Goal: Task Accomplishment & Management: Manage account settings

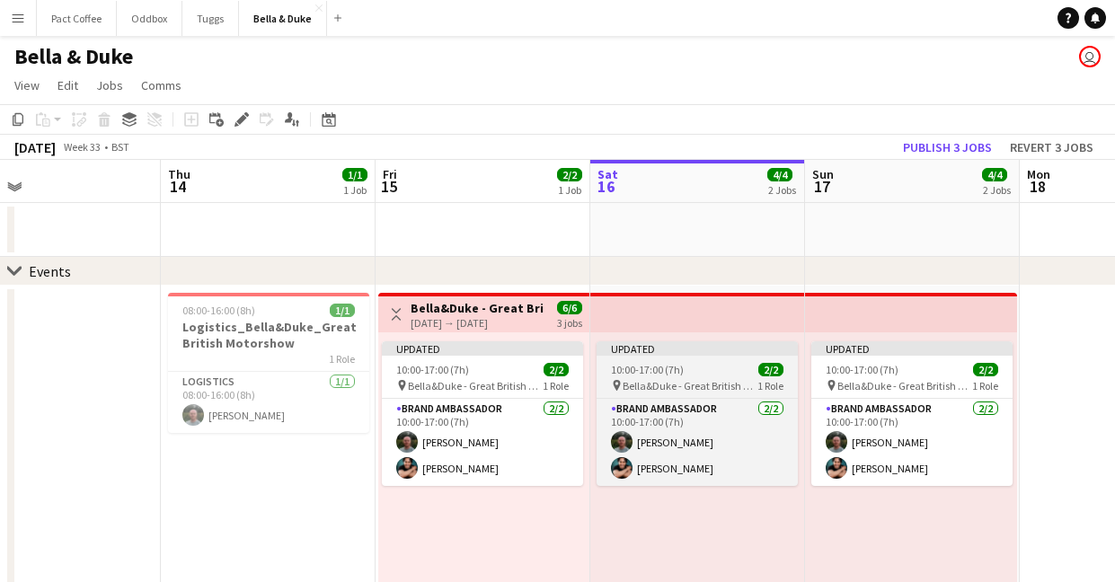
scroll to position [0, 517]
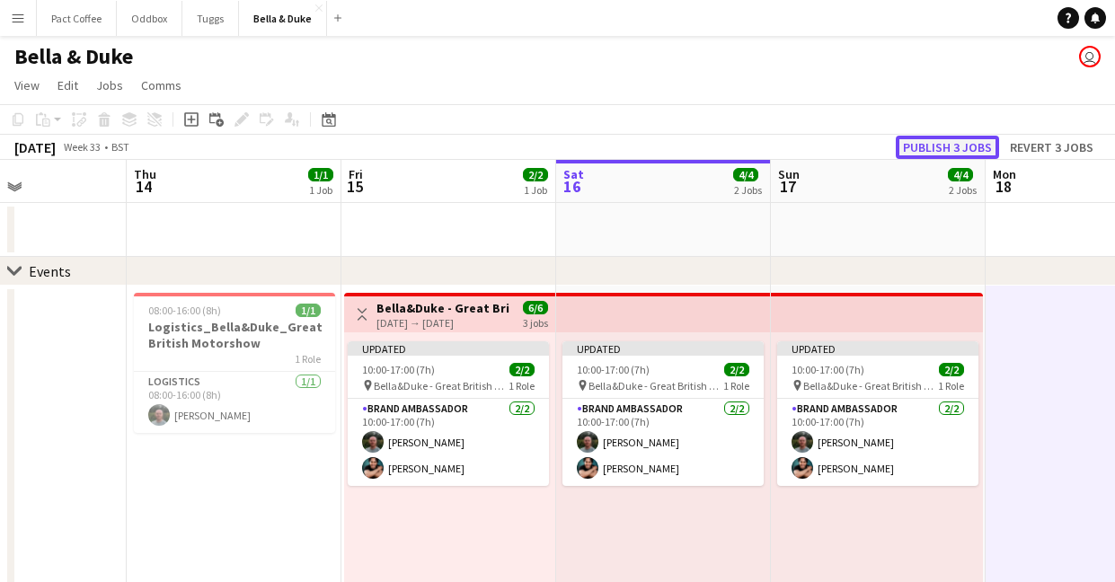
click at [971, 145] on button "Publish 3 jobs" at bounding box center [946, 147] width 103 height 23
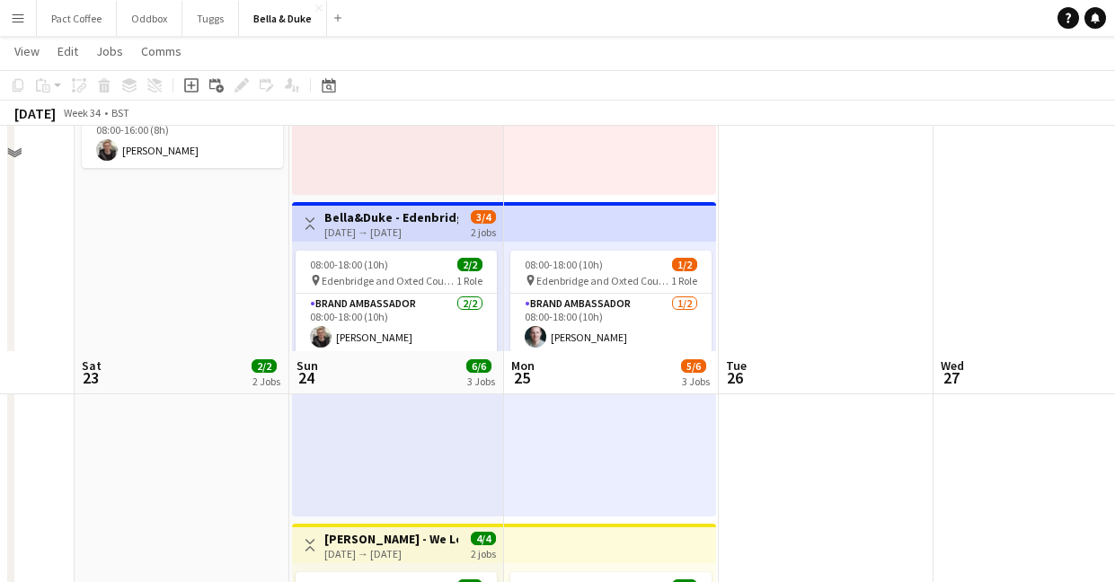
scroll to position [658, 0]
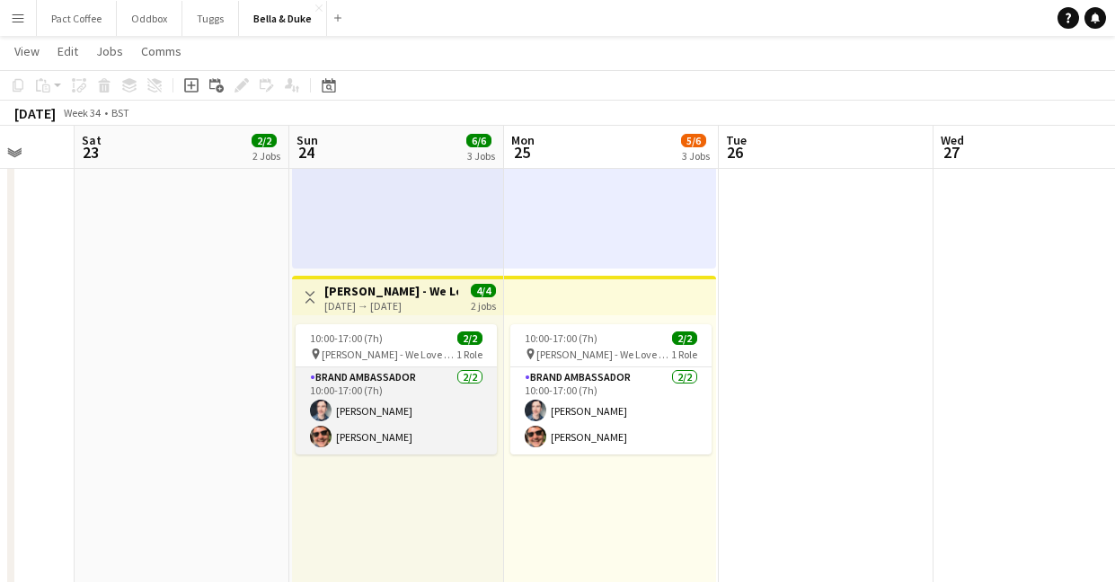
click at [385, 414] on app-card-role "Brand Ambassador [DATE] 10:00-17:00 (7h) [PERSON_NAME] [PERSON_NAME]" at bounding box center [395, 410] width 201 height 87
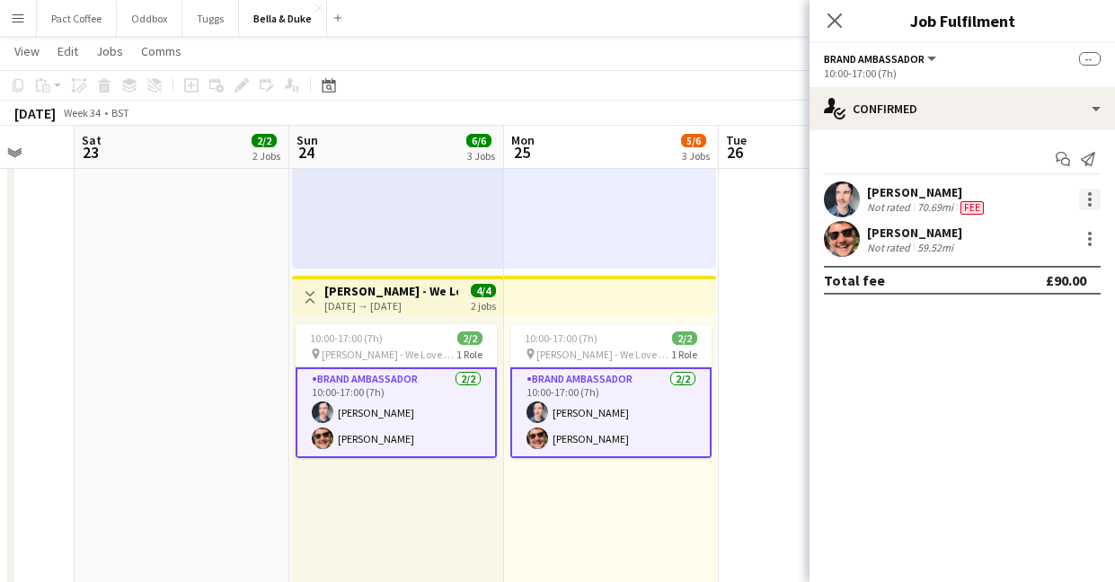
click at [1093, 201] on div at bounding box center [1090, 200] width 22 height 22
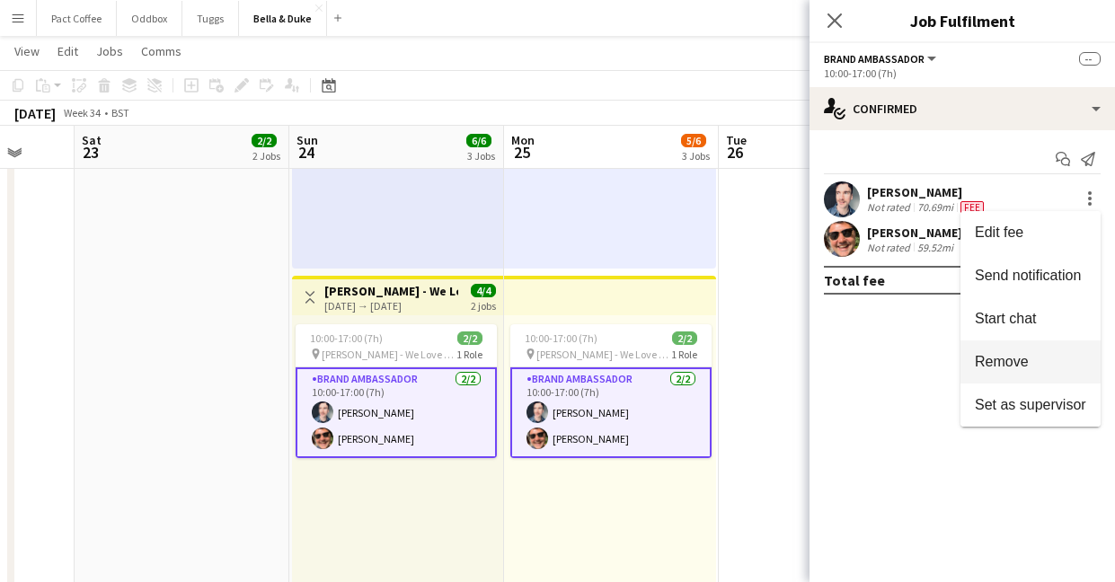
click at [1024, 352] on button "Remove" at bounding box center [1030, 361] width 140 height 43
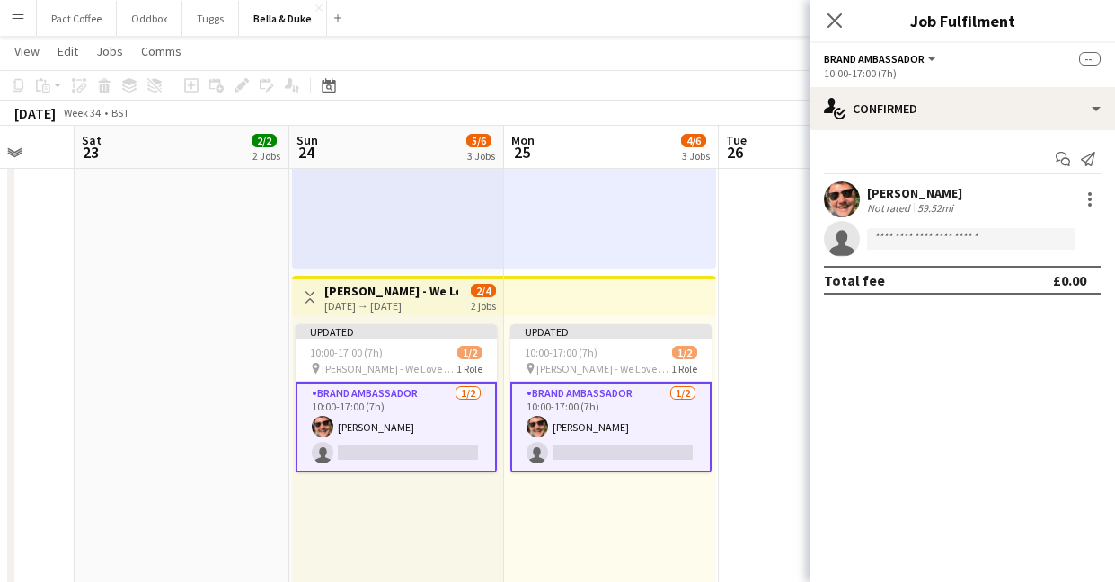
click at [750, 364] on app-date-cell at bounding box center [825, 112] width 215 height 972
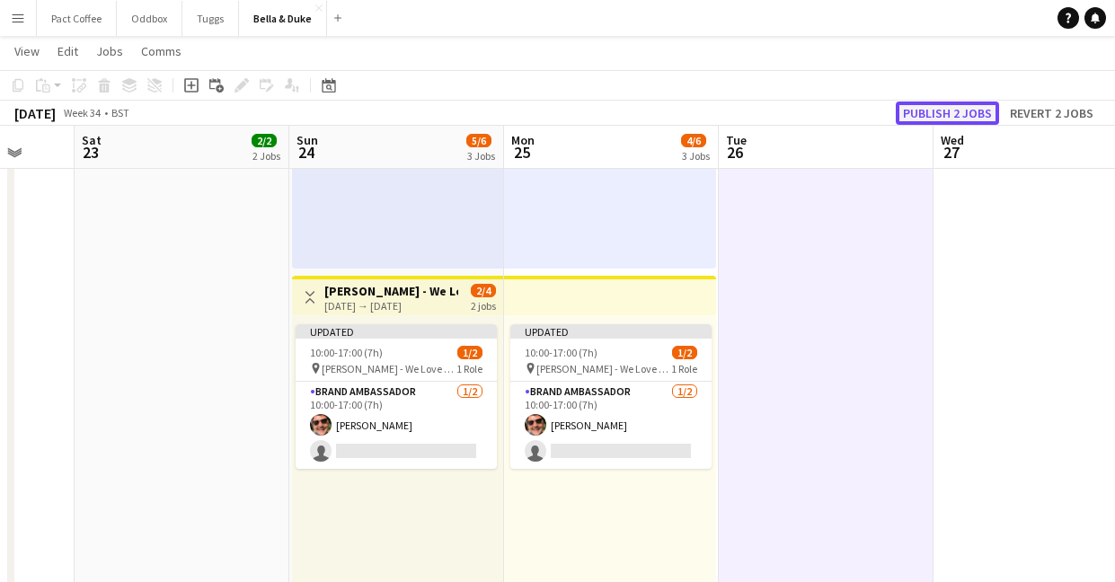
click at [975, 113] on button "Publish 2 jobs" at bounding box center [946, 112] width 103 height 23
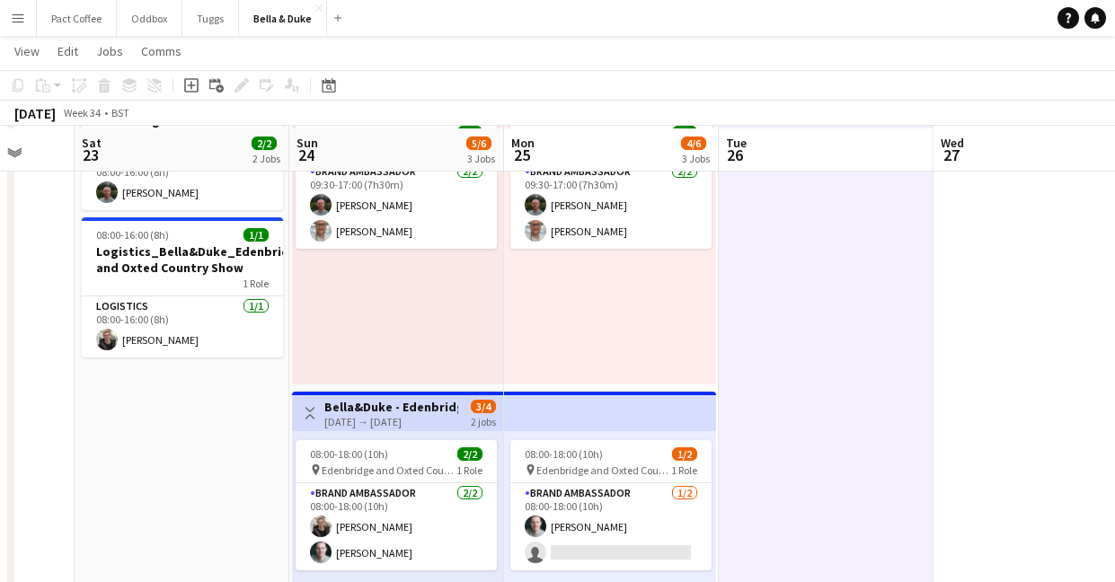
scroll to position [225, 0]
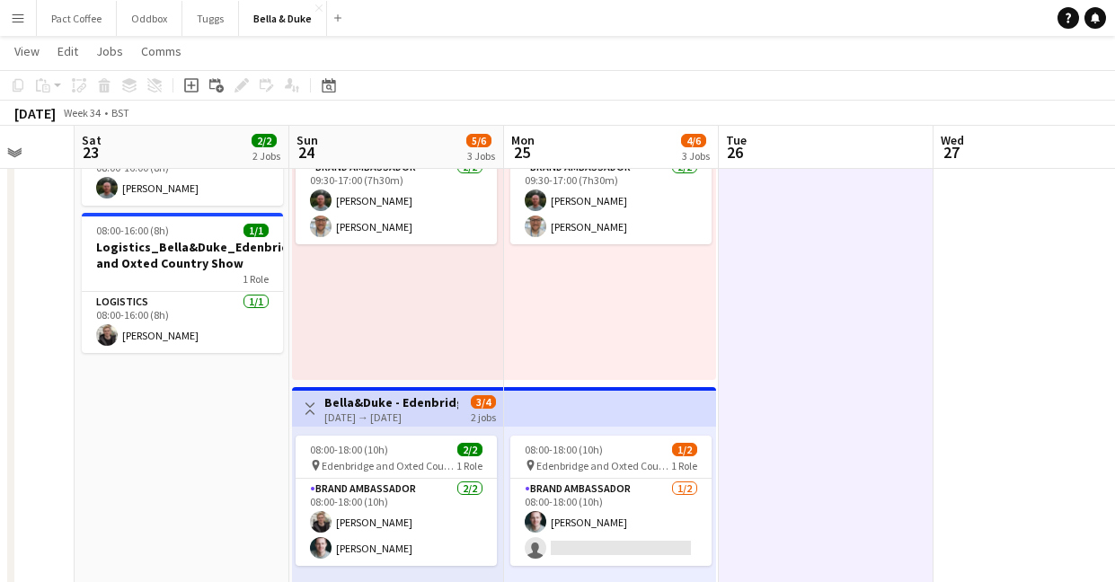
click at [15, 22] on app-icon "Menu" at bounding box center [18, 18] width 14 height 14
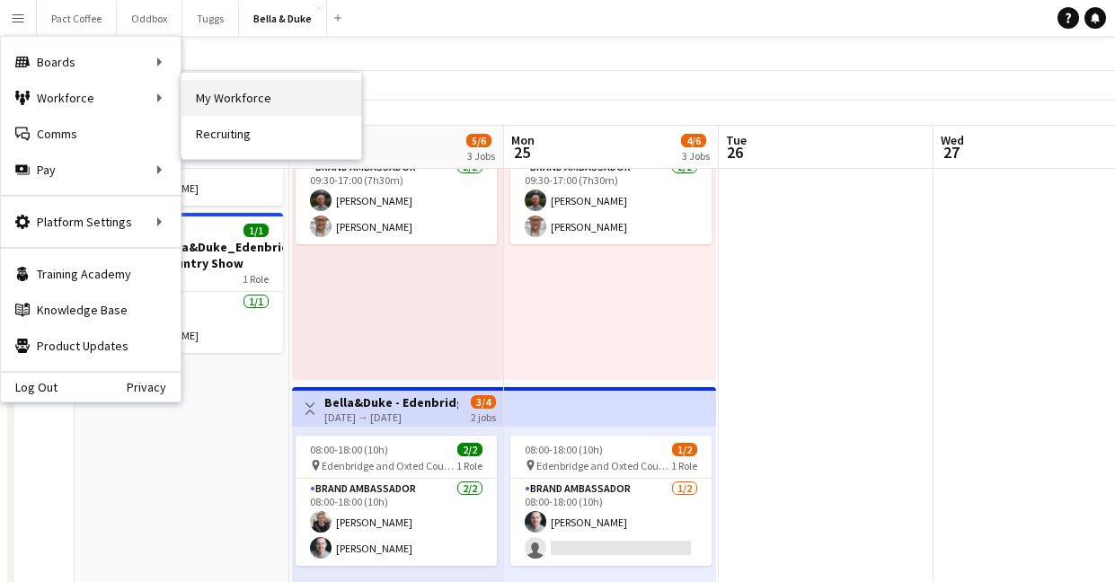
click at [270, 93] on link "My Workforce" at bounding box center [271, 98] width 180 height 36
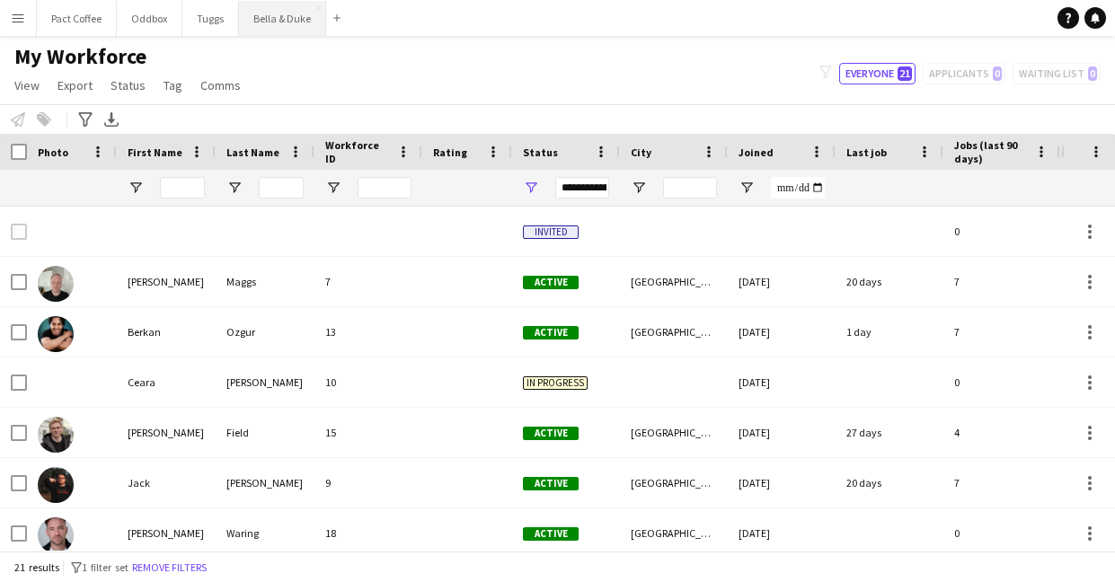
click at [269, 20] on button "Bella & Duke Close" at bounding box center [282, 18] width 87 height 35
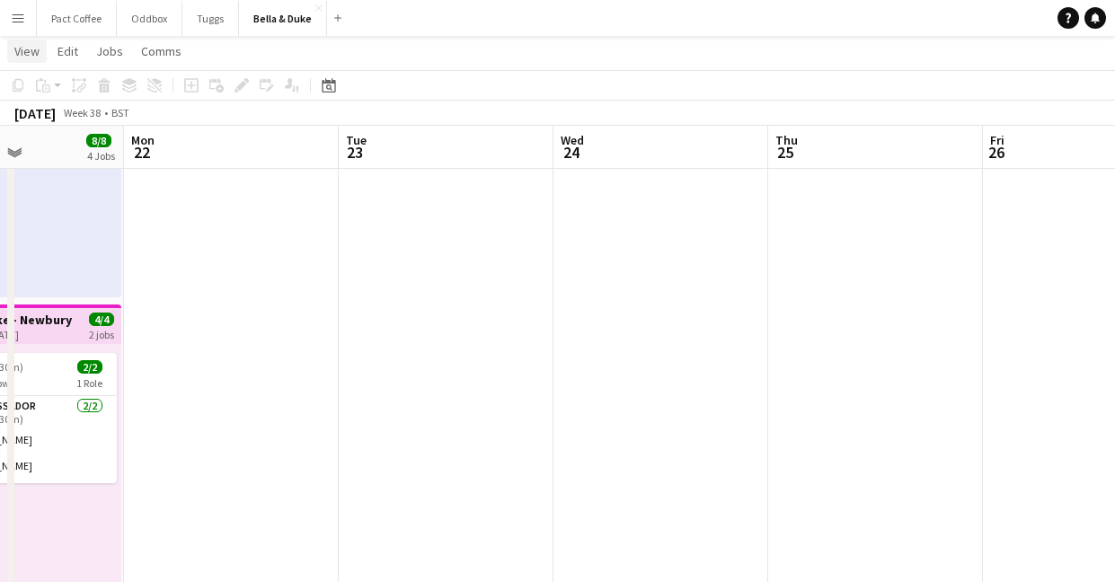
click at [20, 54] on span "View" at bounding box center [26, 51] width 25 height 16
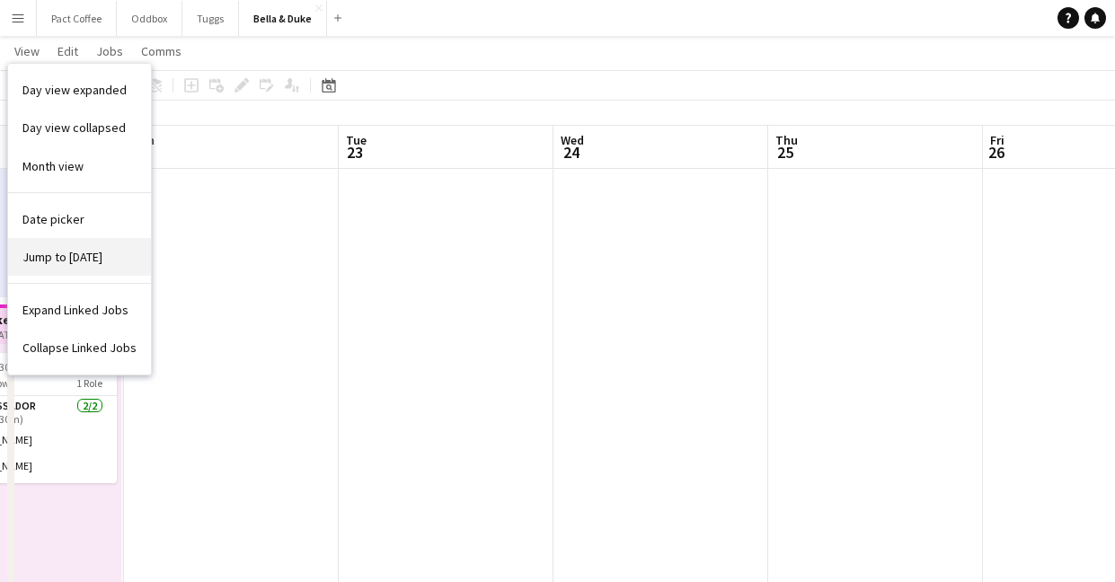
click at [93, 268] on link "Jump to [DATE]" at bounding box center [79, 257] width 143 height 38
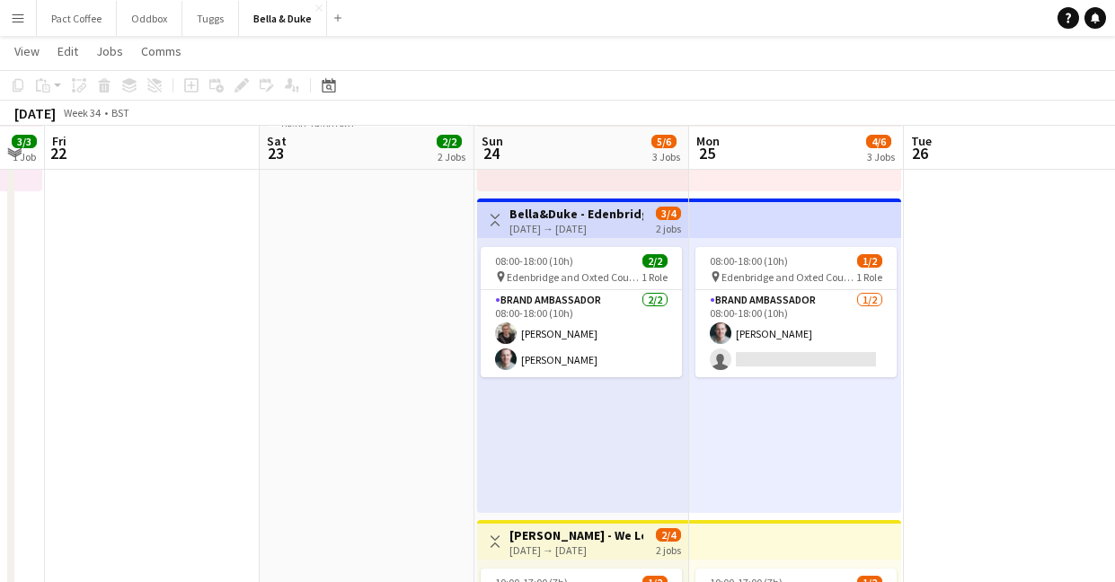
click at [621, 297] on app-card-role "Brand Ambassador [DATE] 08:00-18:00 (10h) [PERSON_NAME] [PERSON_NAME]" at bounding box center [580, 333] width 201 height 87
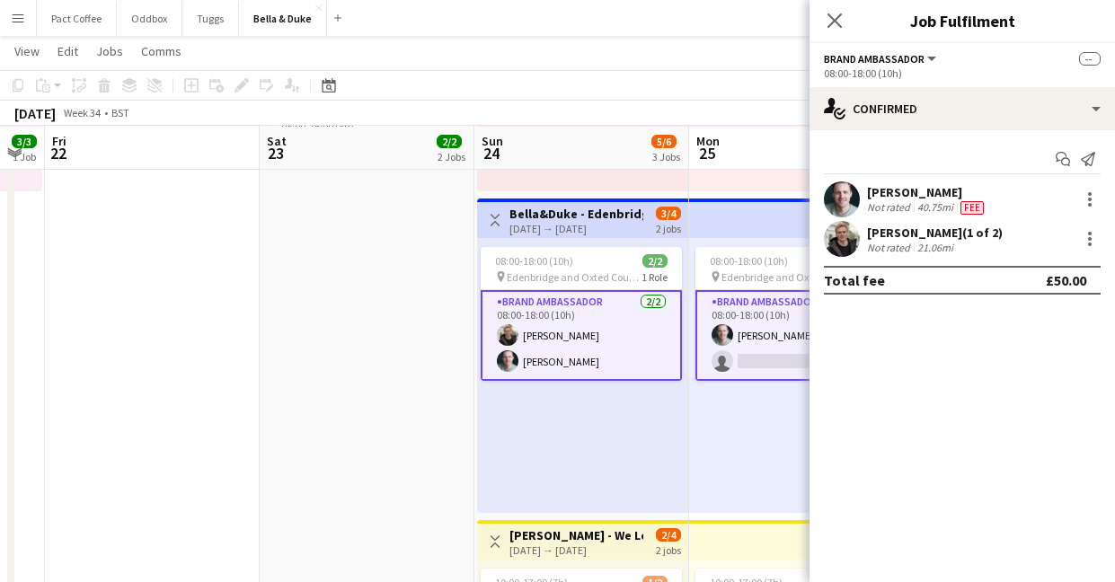
click at [852, 30] on div "Close pop-in" at bounding box center [834, 20] width 50 height 41
click at [845, 27] on div "Close pop-in" at bounding box center [834, 20] width 50 height 41
click at [838, 26] on icon "Close pop-in" at bounding box center [833, 20] width 17 height 17
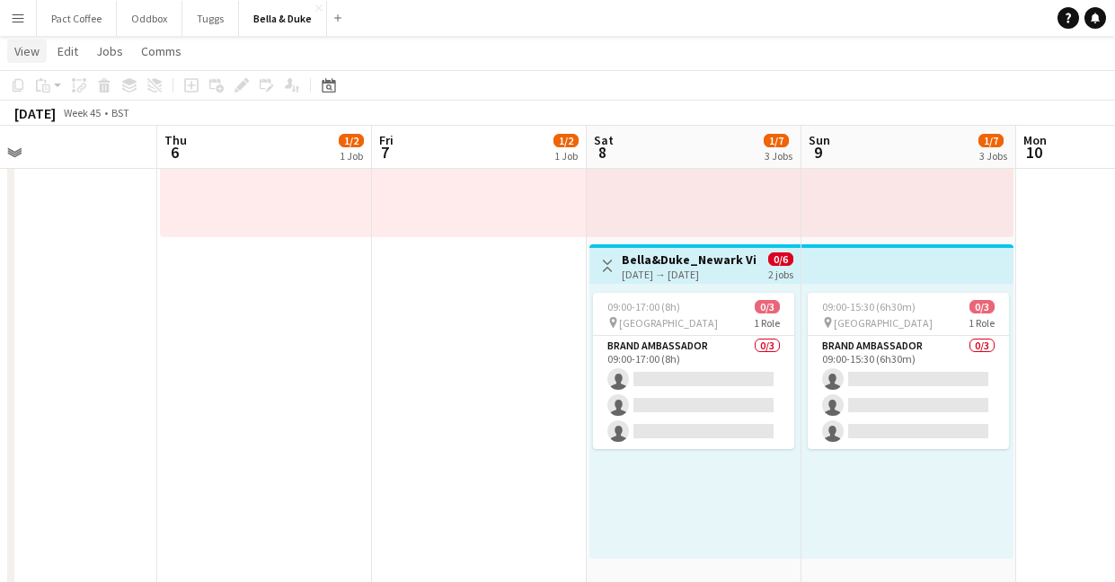
click at [36, 52] on span "View" at bounding box center [26, 51] width 25 height 16
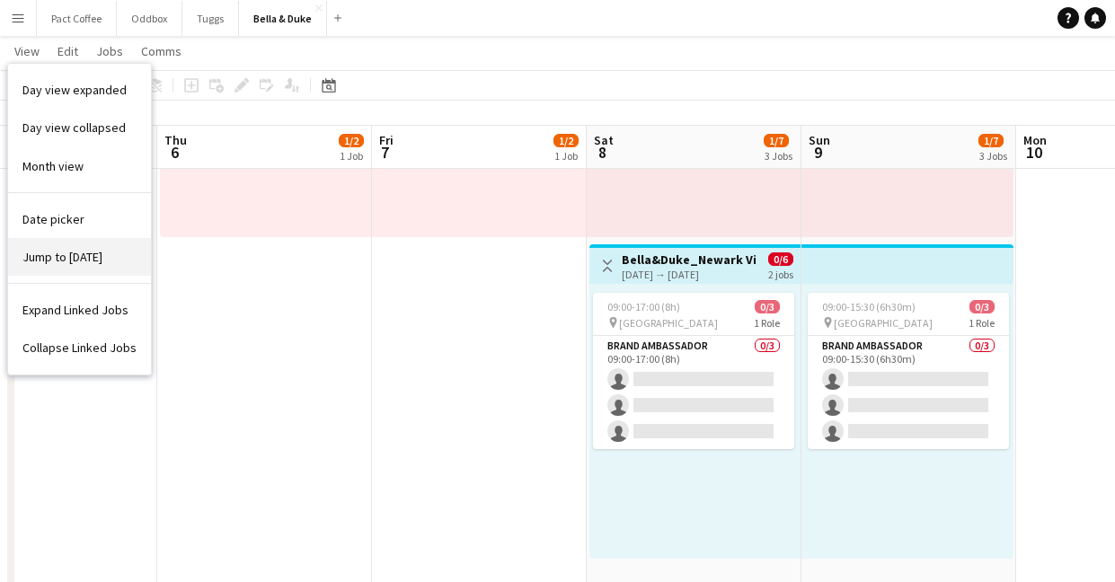
click at [75, 259] on span "Jump to [DATE]" at bounding box center [62, 257] width 80 height 16
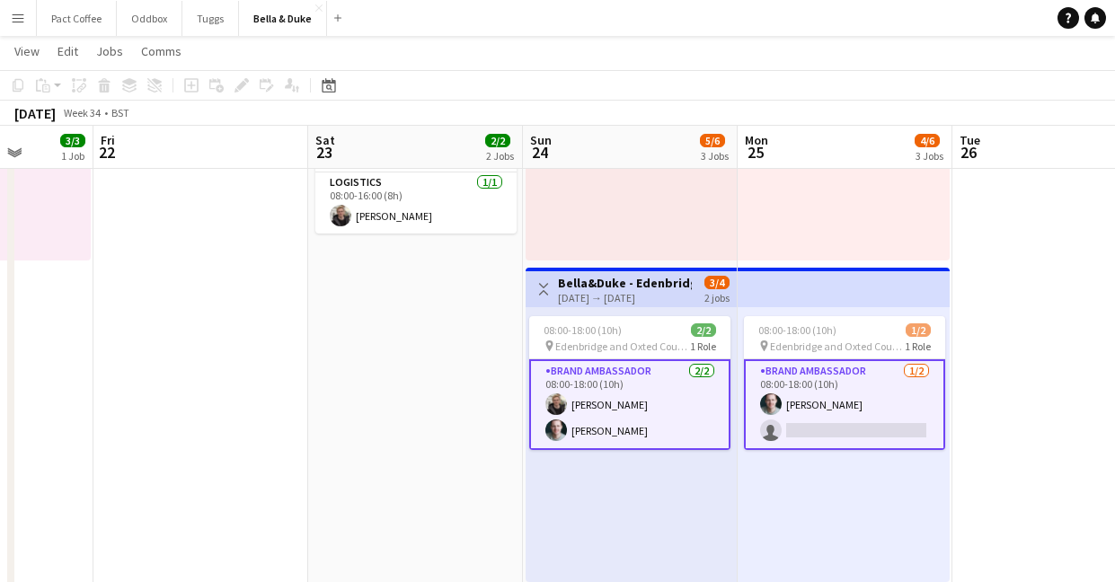
click at [471, 414] on app-date-cell "08:00-16:00 (8h) 1/1 Logistics_Bella&Duke_All About Dogs - Norfolk 1 Role Logis…" at bounding box center [415, 585] width 215 height 1293
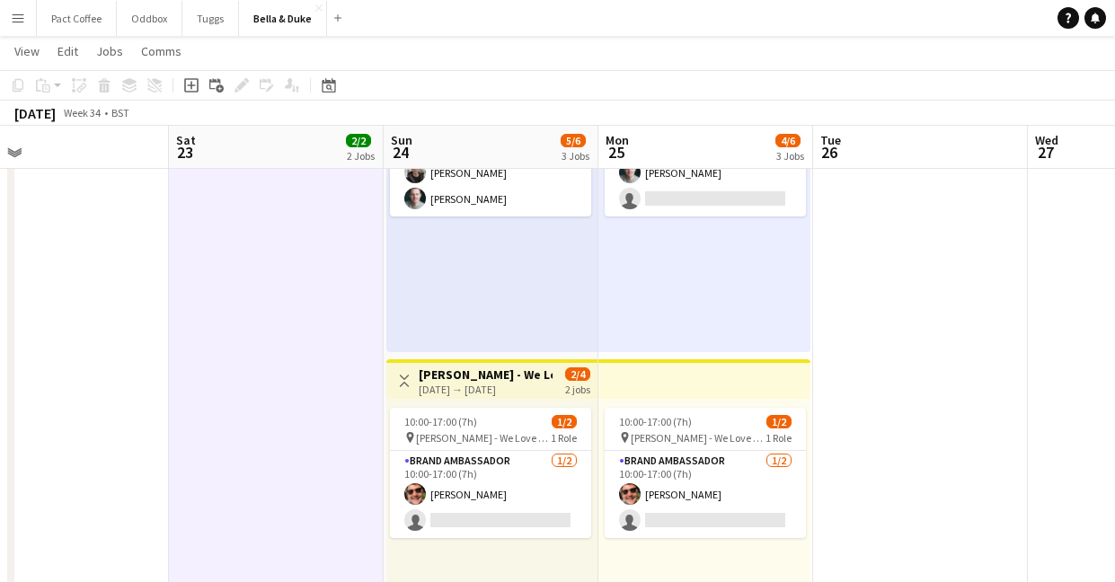
scroll to position [580, 0]
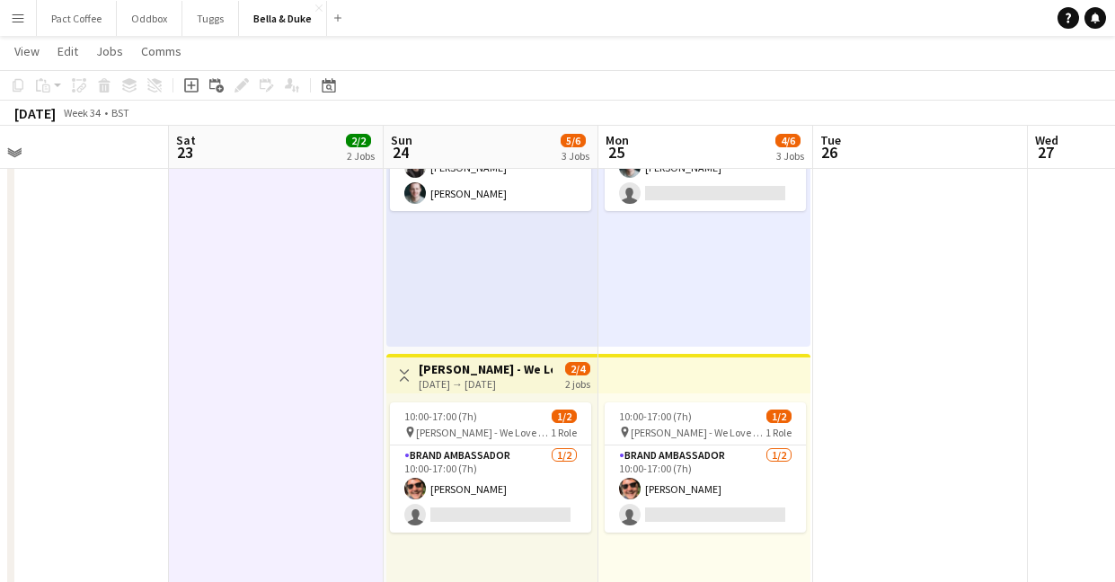
click at [22, 22] on app-icon "Menu" at bounding box center [18, 18] width 14 height 14
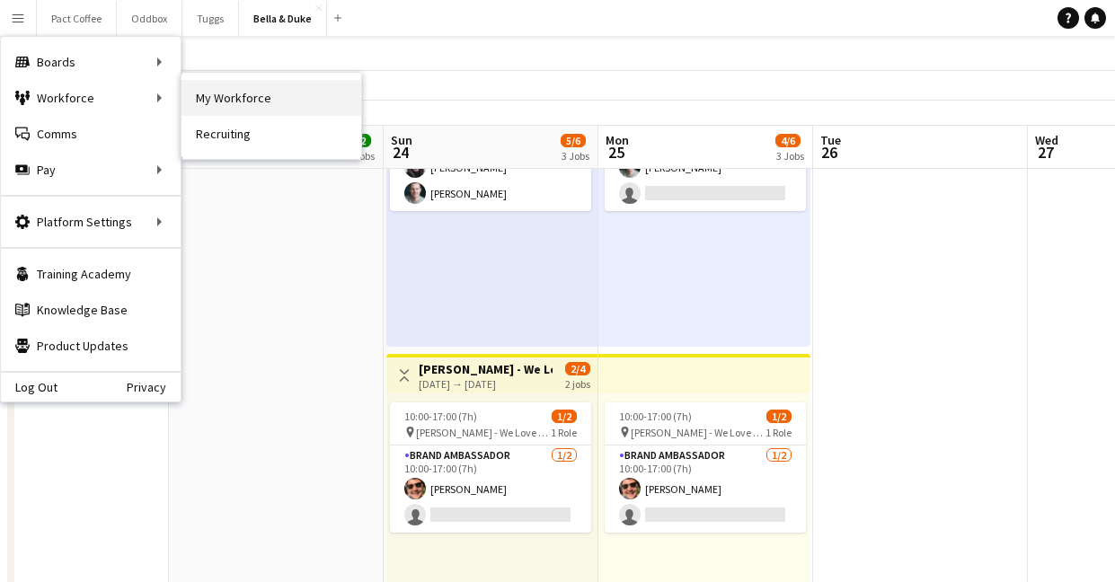
click at [262, 96] on link "My Workforce" at bounding box center [271, 98] width 180 height 36
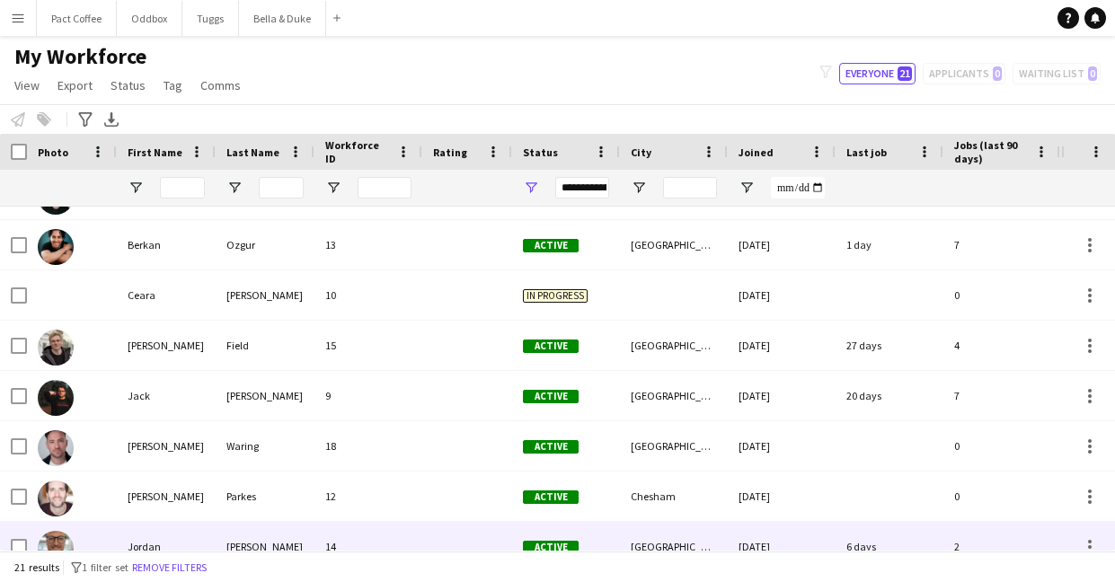
scroll to position [229, 0]
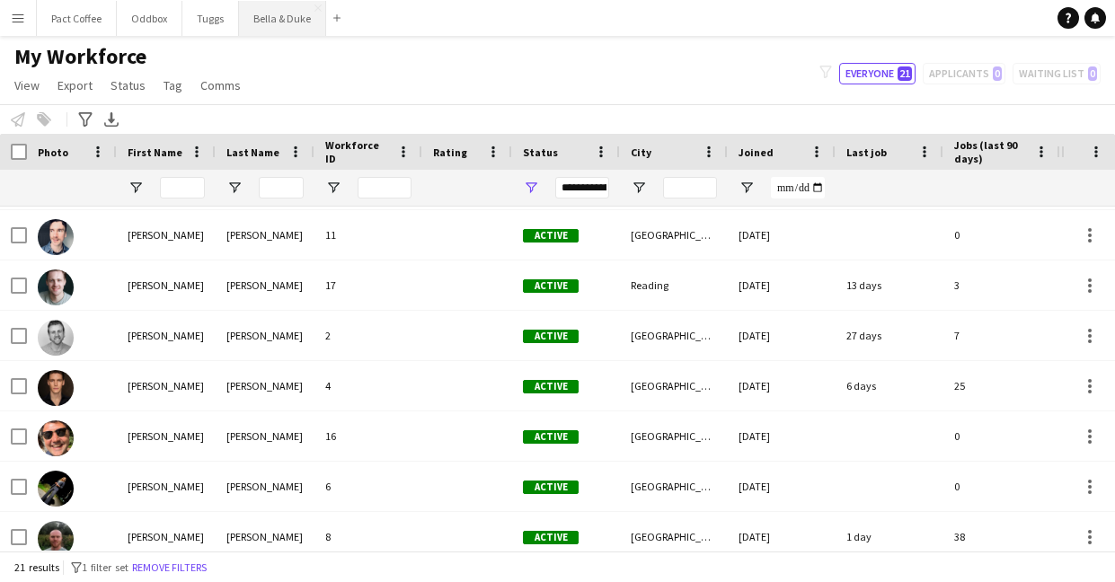
click at [281, 12] on button "Bella & Duke Close" at bounding box center [282, 18] width 87 height 35
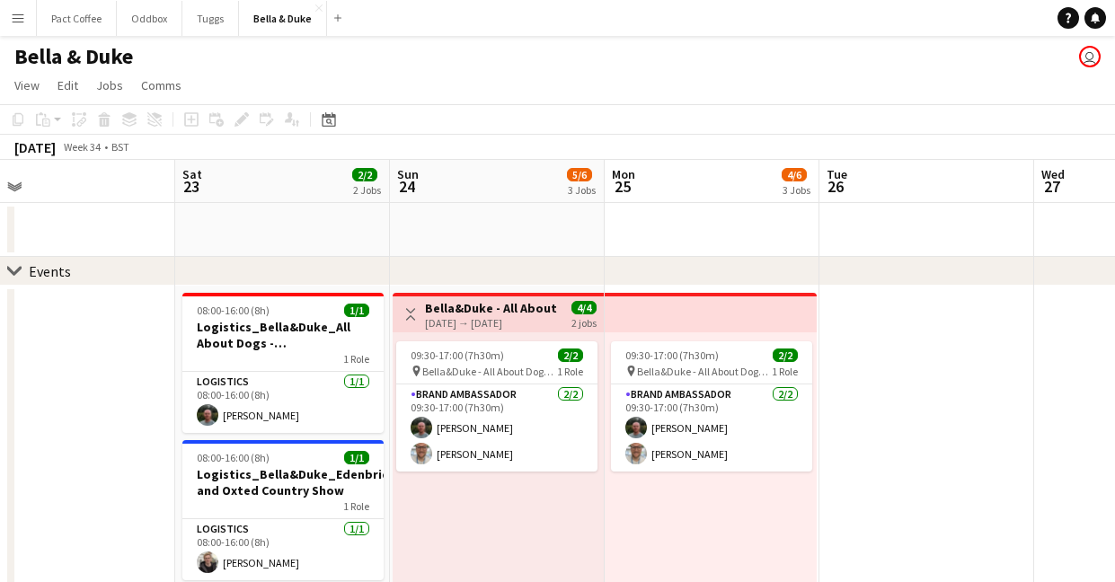
click at [16, 21] on app-icon "Menu" at bounding box center [18, 18] width 14 height 14
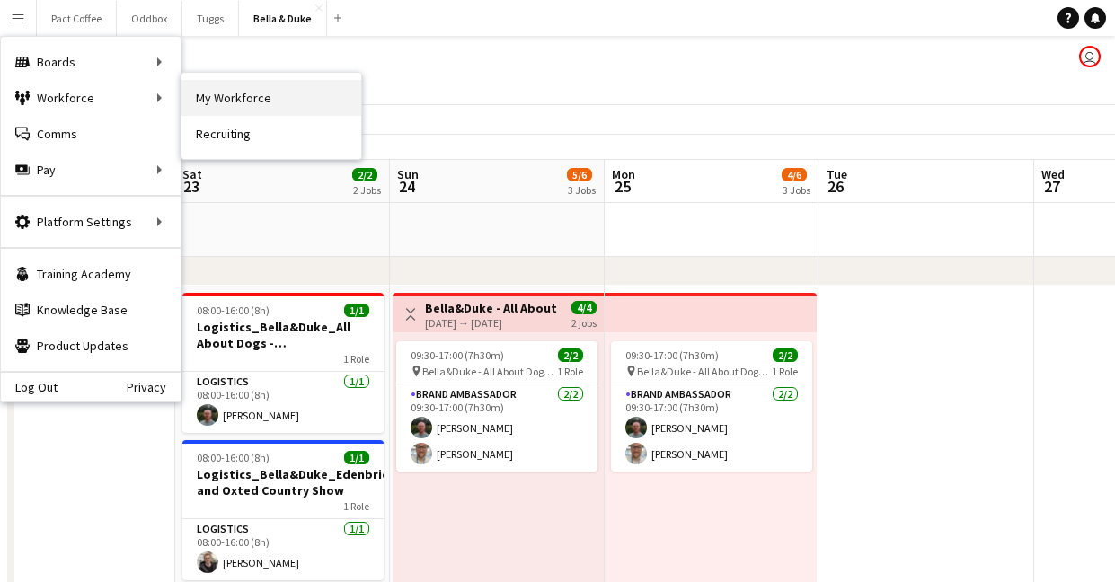
click at [282, 110] on link "My Workforce" at bounding box center [271, 98] width 180 height 36
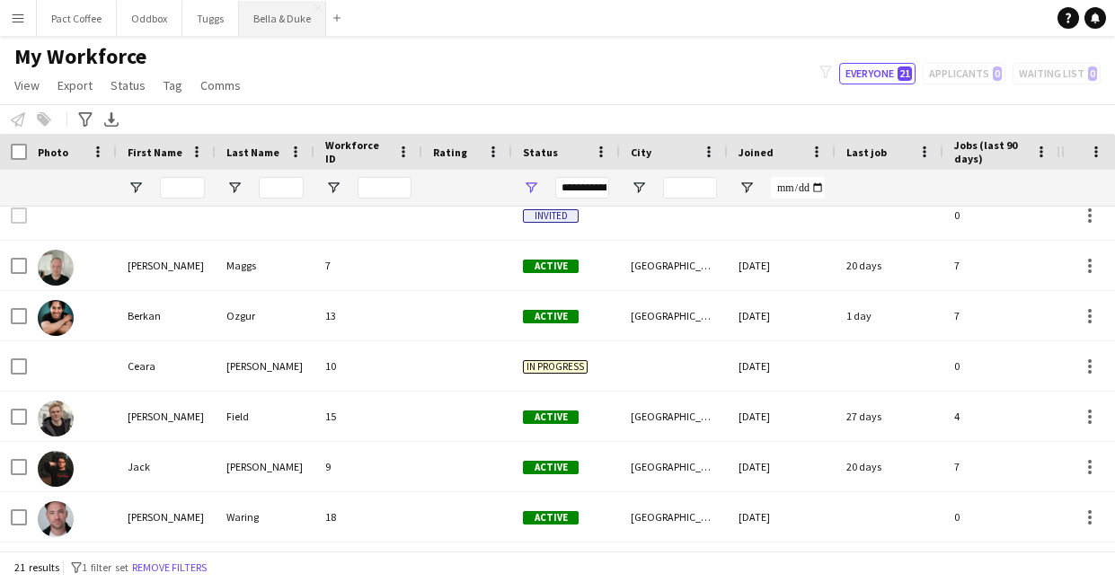
click at [295, 13] on button "Bella & Duke Close" at bounding box center [282, 18] width 87 height 35
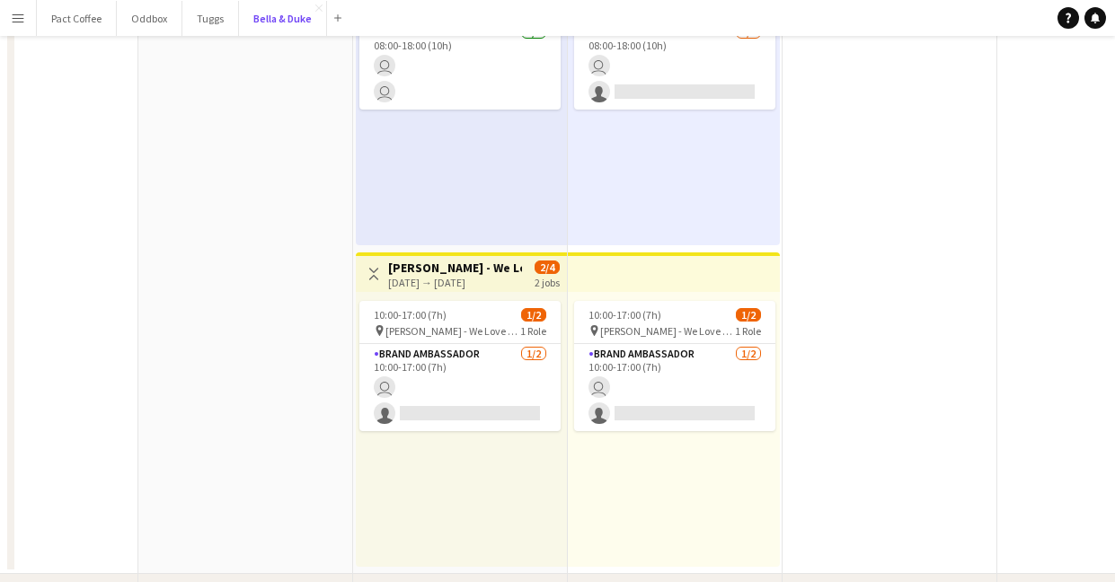
scroll to position [4, 0]
